Goal: Navigation & Orientation: Find specific page/section

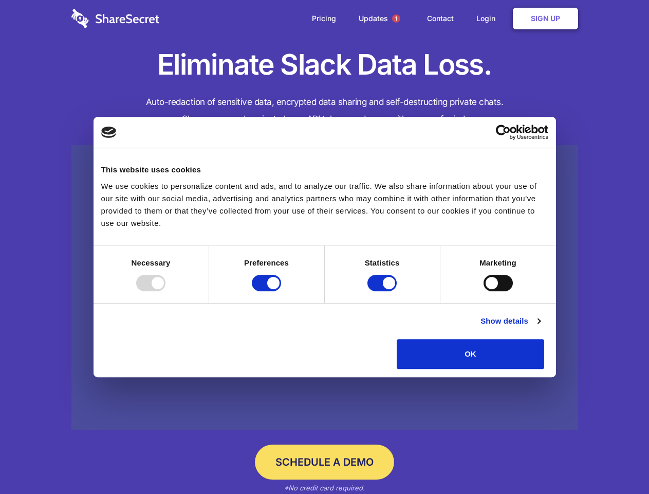
click at [166, 291] on div at bounding box center [150, 283] width 29 height 16
click at [281, 291] on input "Preferences" at bounding box center [266, 283] width 29 height 16
checkbox input "false"
click at [384, 291] on input "Statistics" at bounding box center [382, 283] width 29 height 16
checkbox input "false"
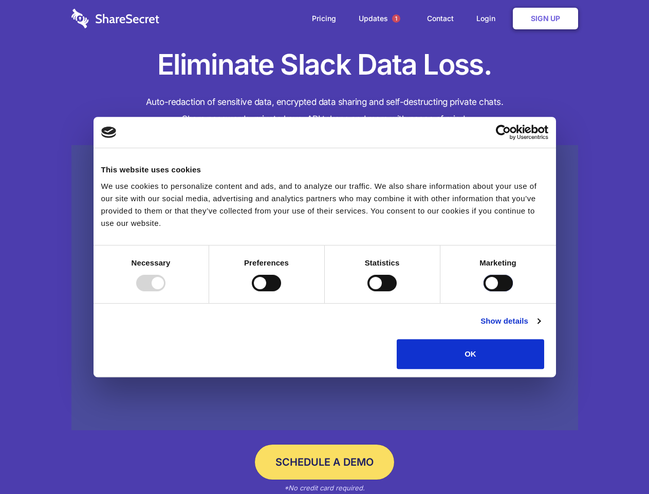
click at [484, 291] on input "Marketing" at bounding box center [498, 283] width 29 height 16
checkbox input "true"
click at [540, 327] on link "Show details" at bounding box center [511, 321] width 60 height 12
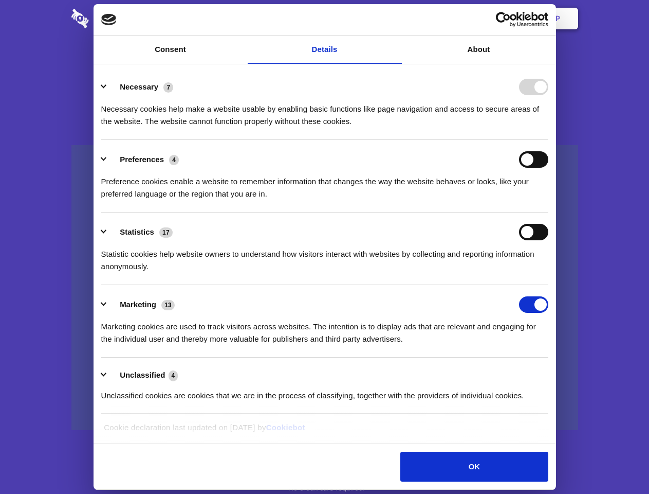
click at [549, 127] on div "Necessary cookies help make a website usable by enabling basic functions like p…" at bounding box center [324, 111] width 447 height 32
click at [396, 19] on span "1" at bounding box center [396, 18] width 8 height 8
